Goal: Information Seeking & Learning: Learn about a topic

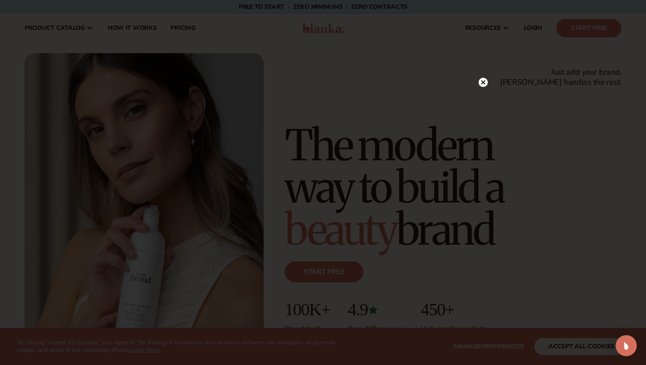
click at [482, 85] on circle at bounding box center [483, 82] width 9 height 9
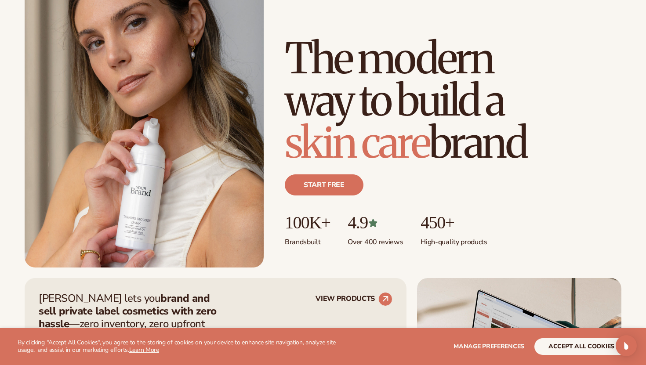
scroll to position [433, 0]
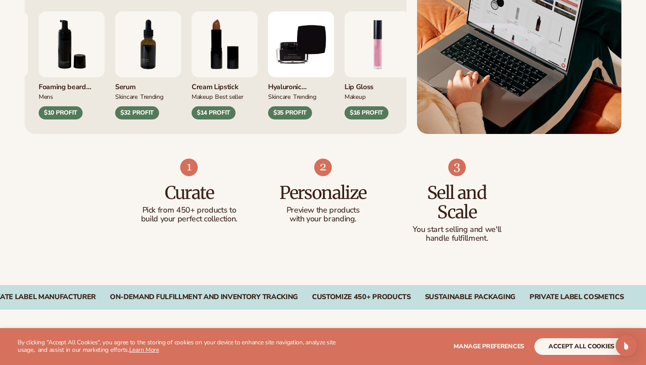
click at [312, 116] on div "$35 PROFIT" at bounding box center [290, 112] width 44 height 13
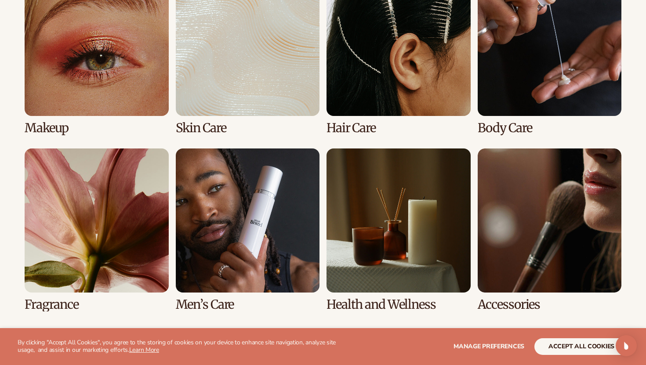
scroll to position [1900, 0]
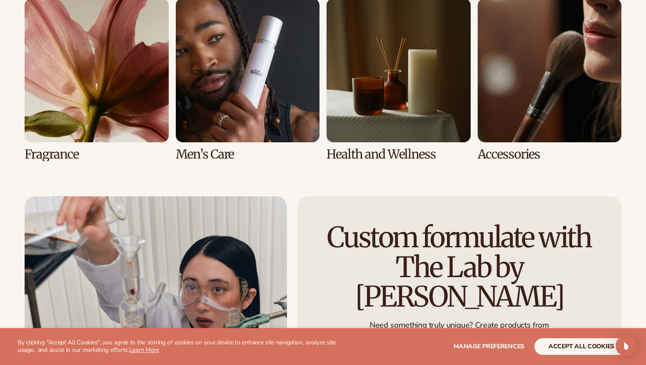
click at [375, 89] on link "7 / 8" at bounding box center [399, 79] width 144 height 163
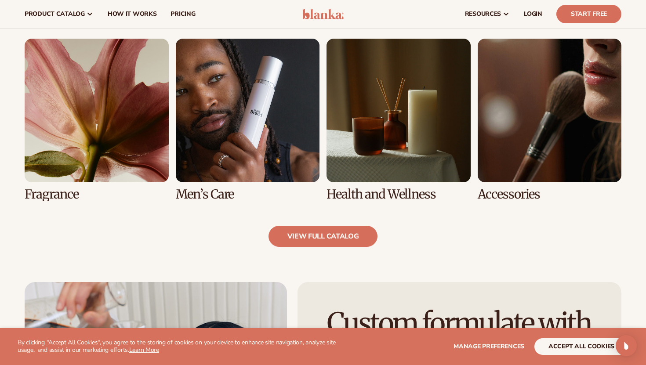
scroll to position [766, 0]
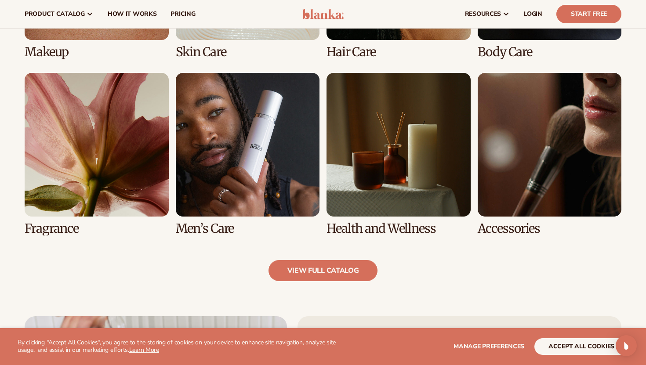
click at [394, 185] on link "7 / 8" at bounding box center [399, 154] width 144 height 163
click at [357, 208] on link "7 / 8" at bounding box center [399, 154] width 144 height 163
click at [267, 192] on link "6 / 8" at bounding box center [248, 154] width 144 height 163
click at [367, 219] on link "7 / 8" at bounding box center [399, 154] width 144 height 163
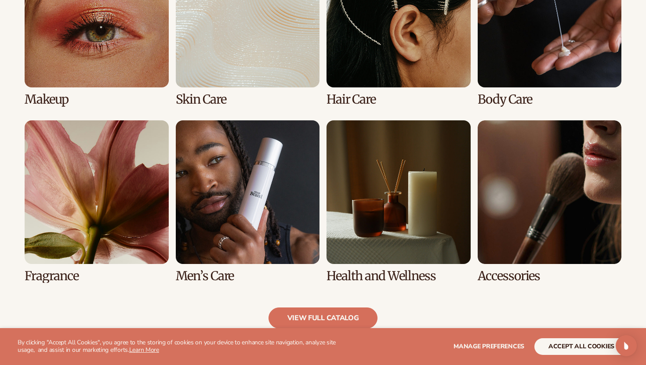
scroll to position [754, 0]
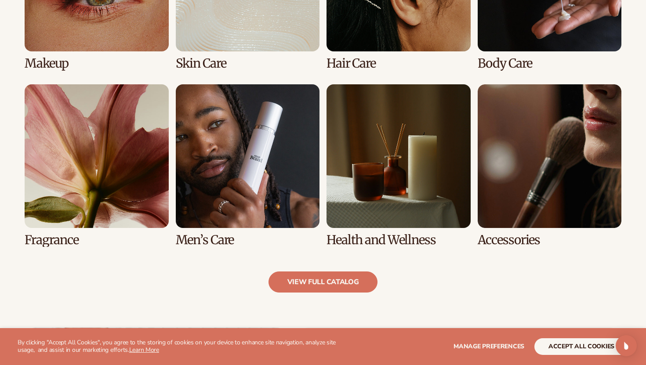
click at [230, 204] on link "6 / 8" at bounding box center [248, 165] width 144 height 163
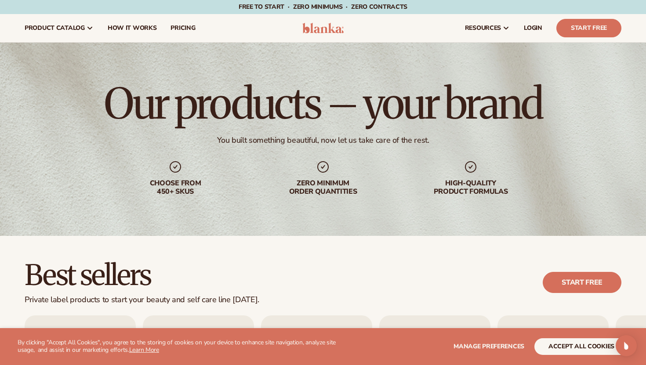
scroll to position [230, 0]
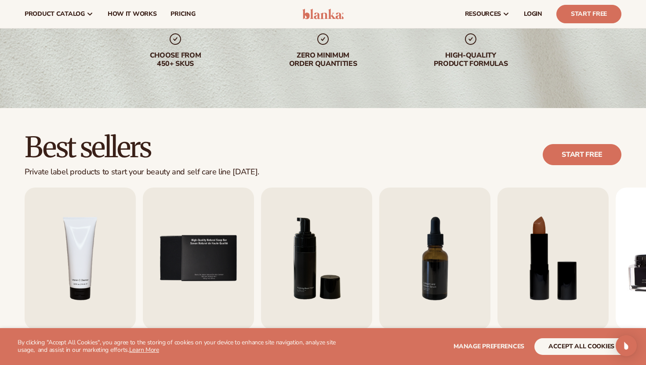
scroll to position [0, 0]
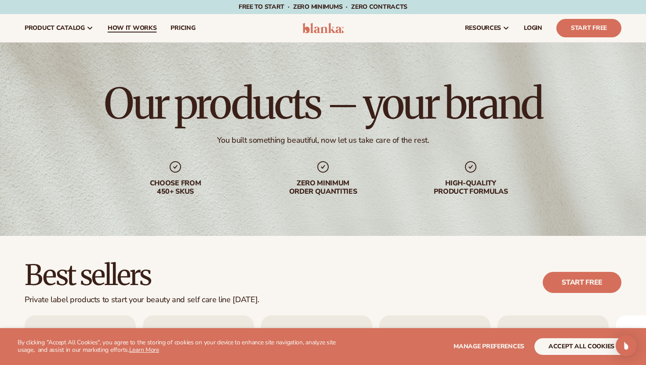
click at [150, 25] on span "How It Works" at bounding box center [132, 28] width 49 height 7
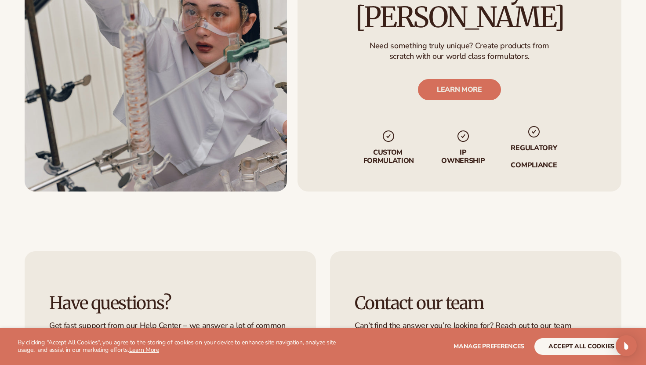
scroll to position [2006, 0]
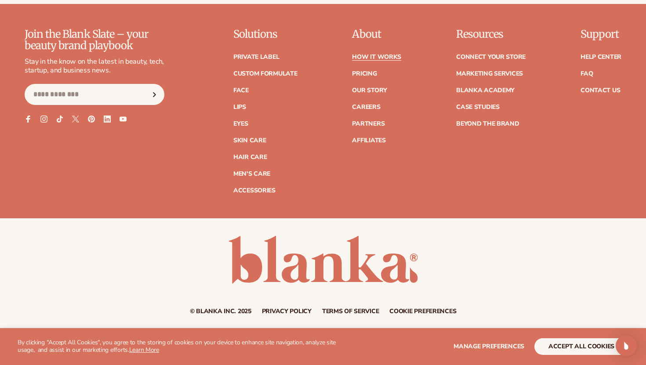
drag, startPoint x: 254, startPoint y: 307, endPoint x: 169, endPoint y: 307, distance: 84.9
click at [169, 309] on div "© Blanka Inc. 2025 Privacy policy Terms of service Contact information Cookie p…" at bounding box center [323, 312] width 597 height 6
click at [382, 90] on link "Our Story" at bounding box center [369, 91] width 35 height 6
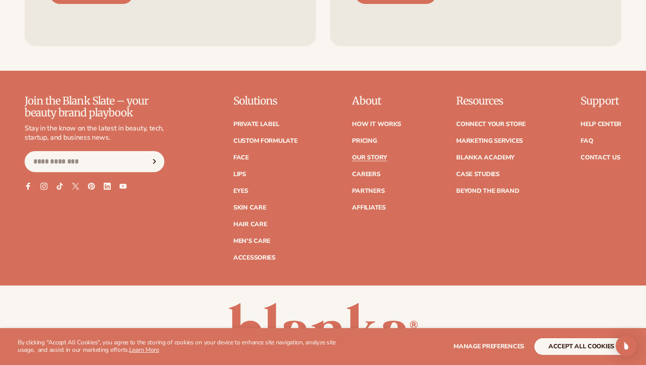
scroll to position [2413, 0]
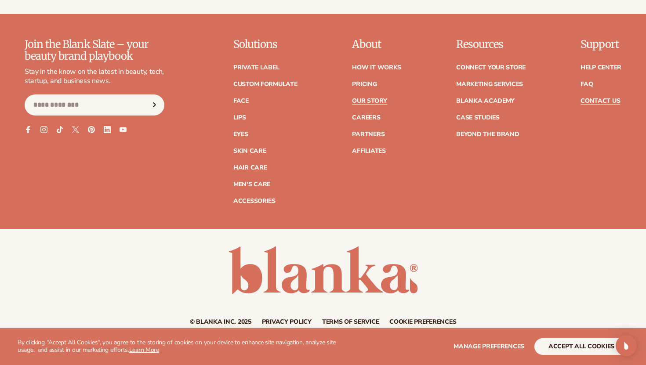
click at [602, 98] on link "Contact Us" at bounding box center [601, 101] width 40 height 6
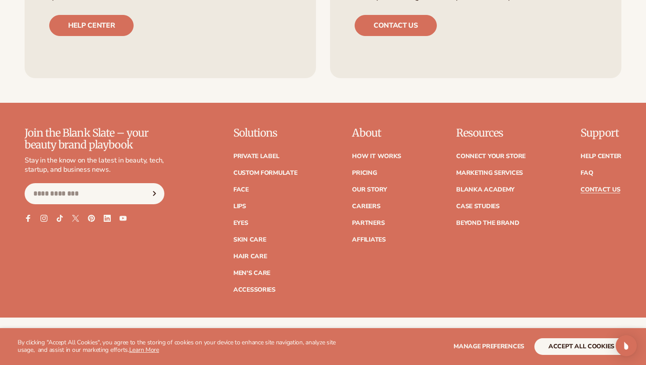
scroll to position [797, 0]
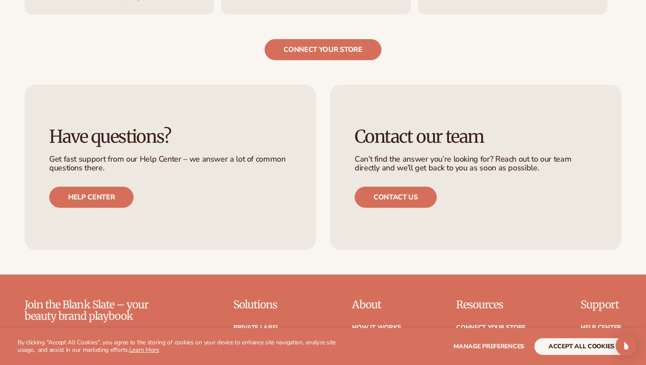
scroll to position [1534, 0]
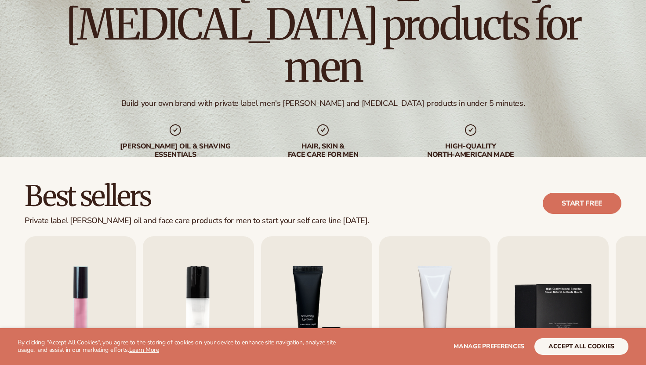
scroll to position [227, 0]
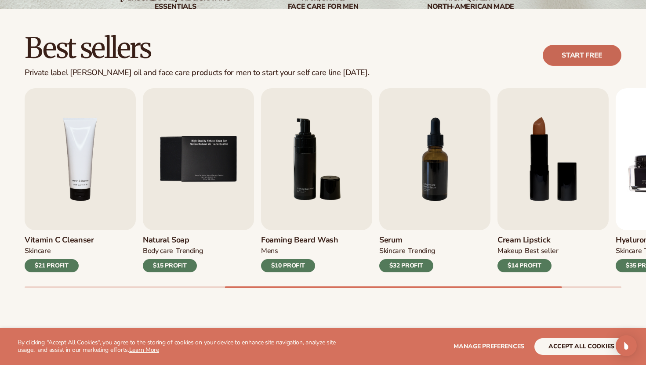
click at [594, 56] on link "Start free" at bounding box center [582, 55] width 79 height 21
